Goal: Information Seeking & Learning: Check status

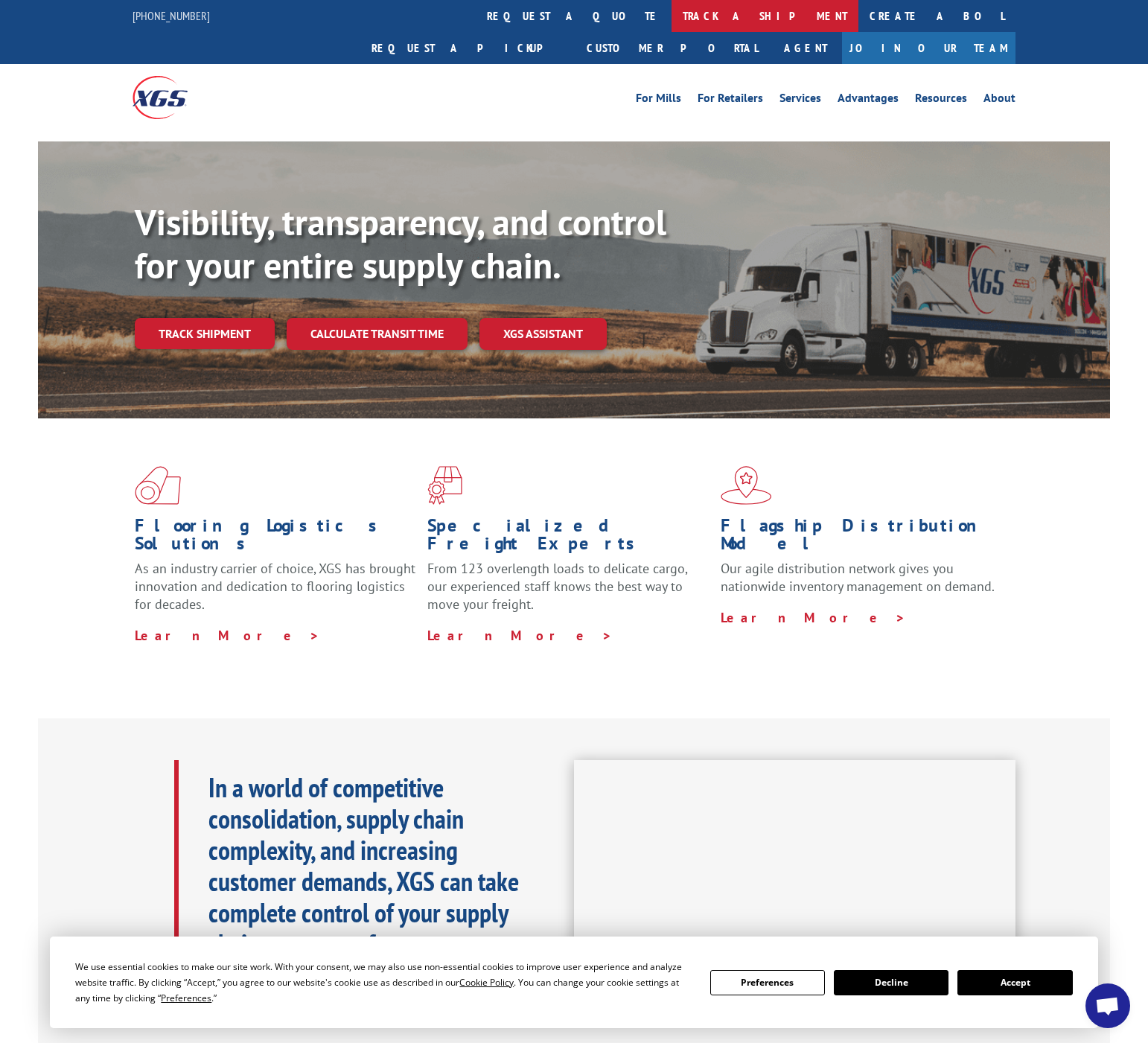
click at [671, 18] on link "track a shipment" at bounding box center [764, 16] width 187 height 32
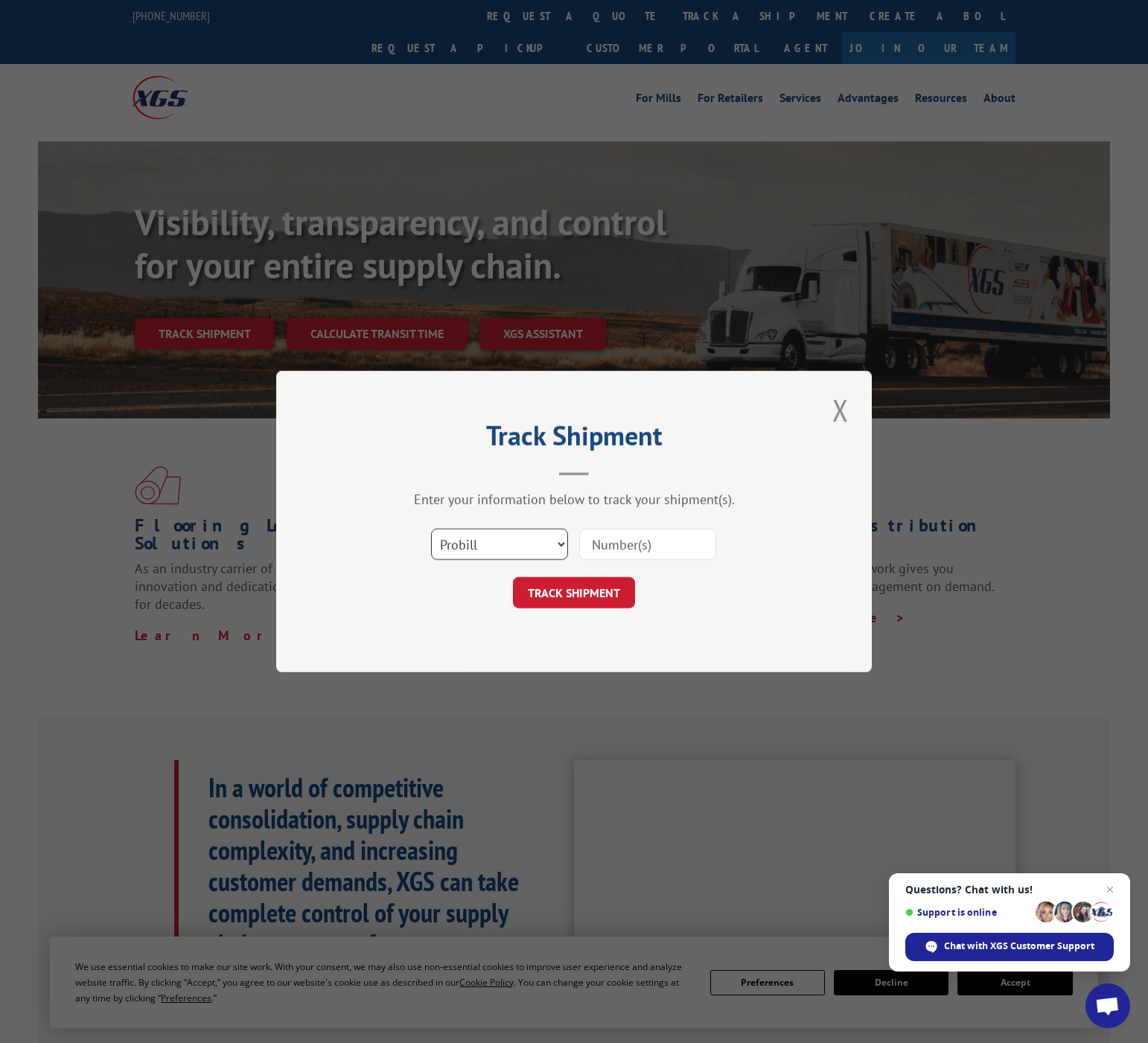
click at [554, 532] on select "Select category... Probill BOL PO" at bounding box center [499, 544] width 137 height 31
select select "bol"
click at [431, 528] on select "Select category... Probill BOL PO" at bounding box center [499, 544] width 137 height 31
click at [643, 556] on input at bounding box center [647, 544] width 137 height 31
paste input "866726"
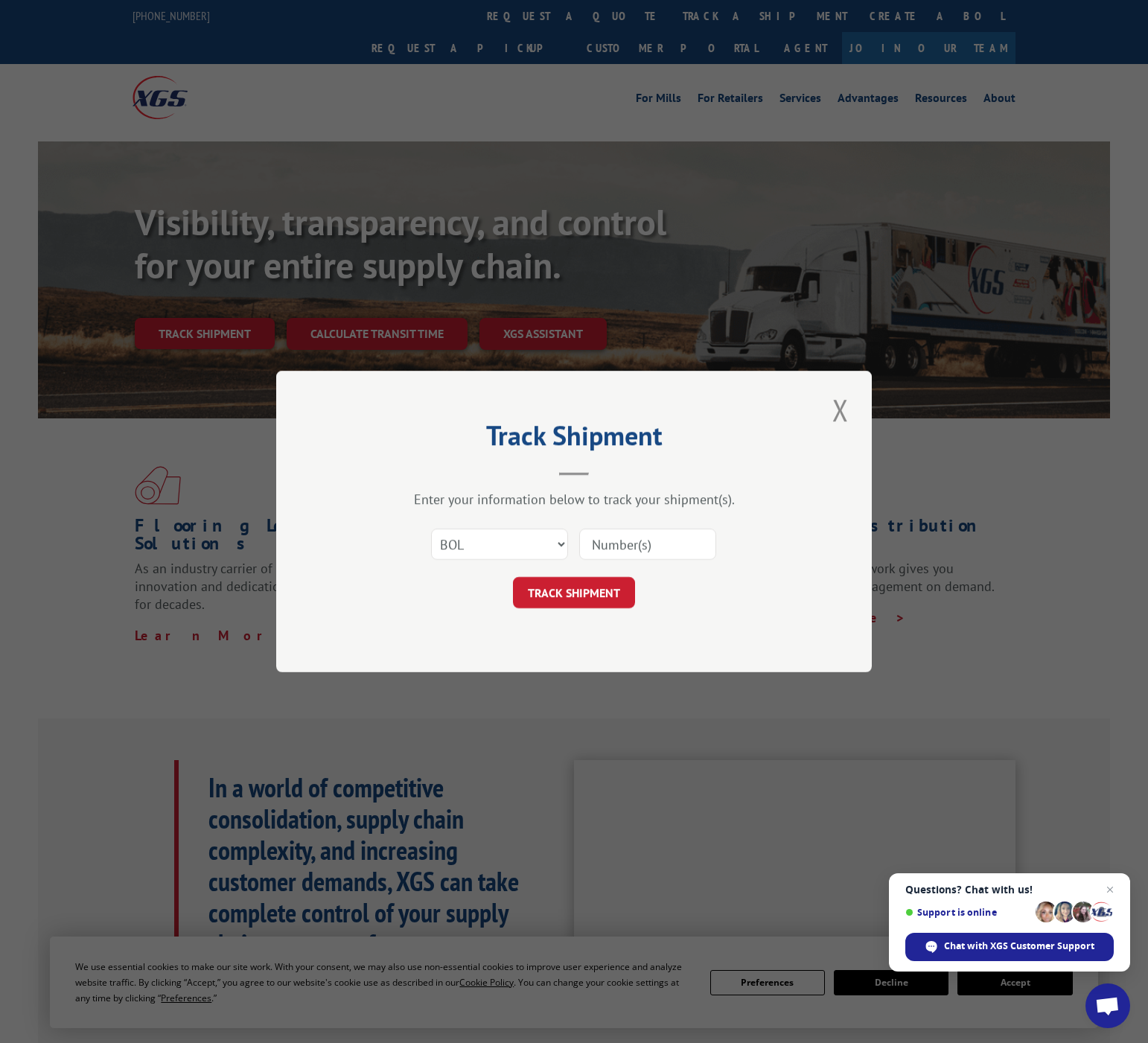
type input "866726"
click button "TRACK SHIPMENT" at bounding box center [574, 593] width 122 height 31
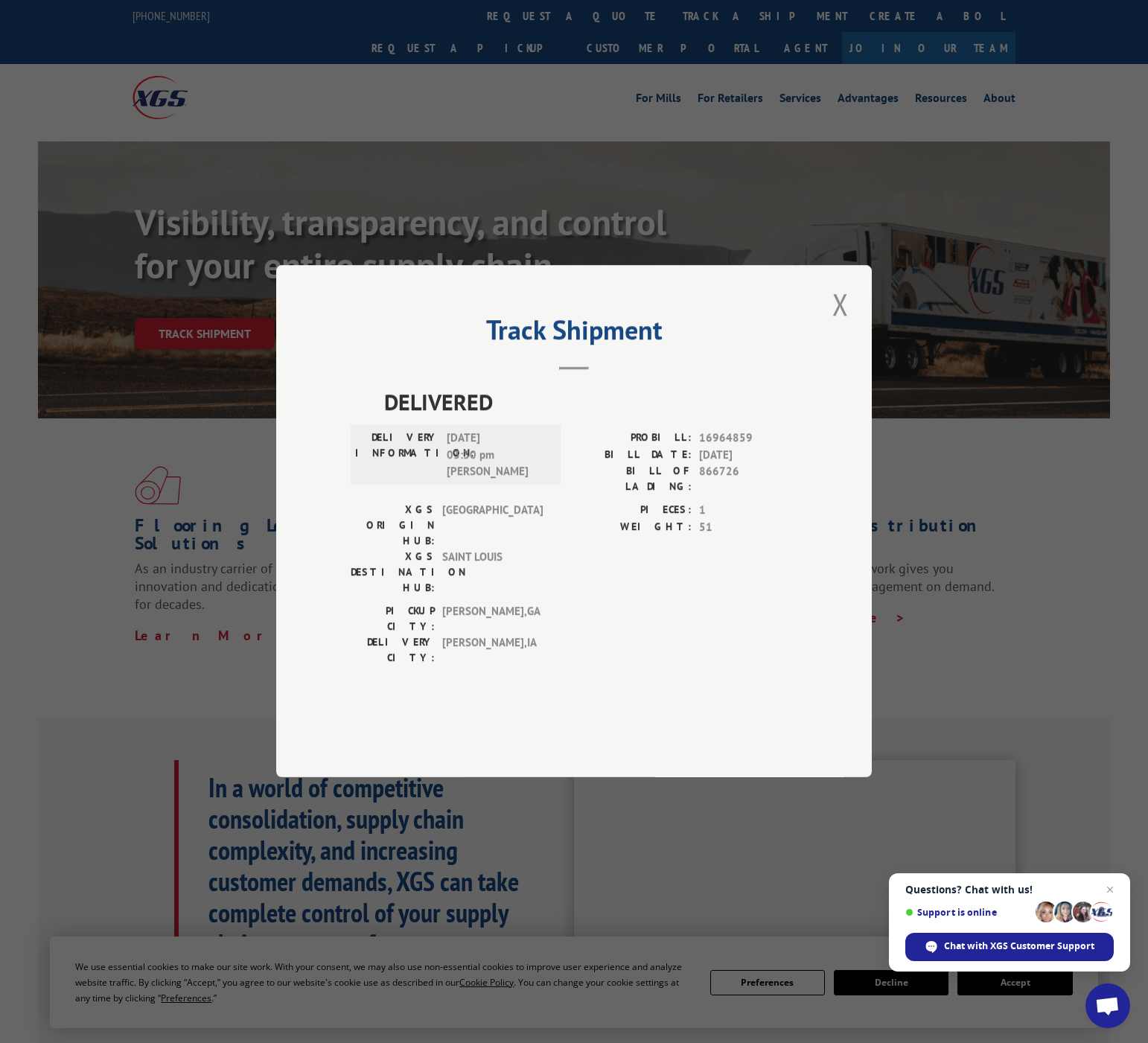
click at [753, 179] on div "Track Shipment DELIVERED DELIVERY INFORMATION: [DATE] 03:30 pm [PERSON_NAME] PR…" at bounding box center [574, 521] width 1148 height 1043
